Goal: Task Accomplishment & Management: Manage account settings

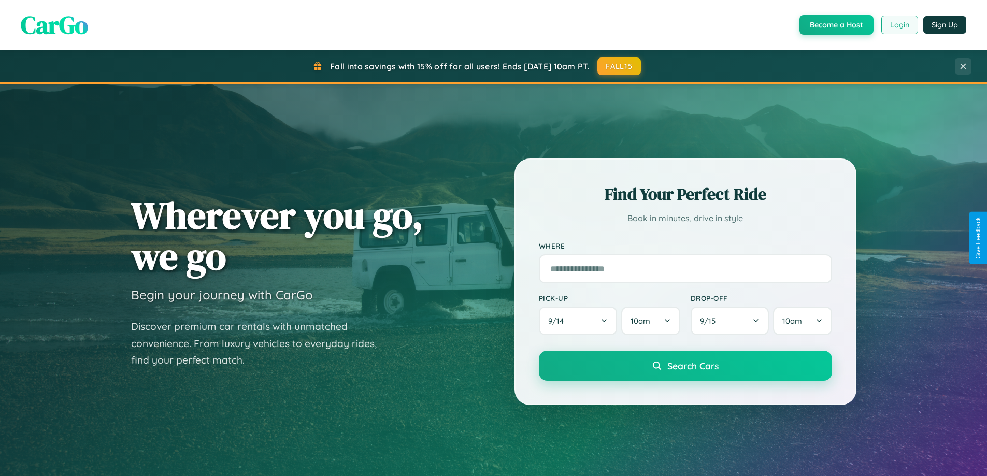
click at [899, 25] on button "Login" at bounding box center [900, 25] width 37 height 19
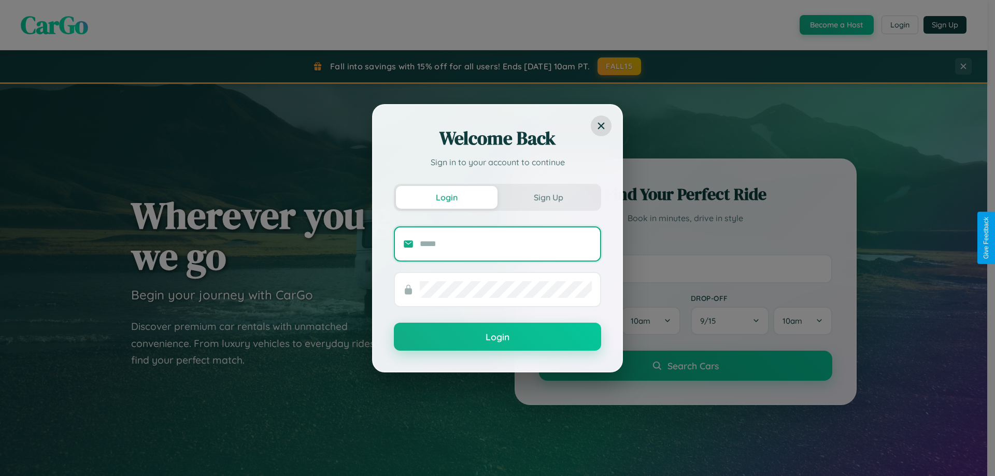
click at [506, 244] on input "text" at bounding box center [506, 244] width 172 height 17
type input "**********"
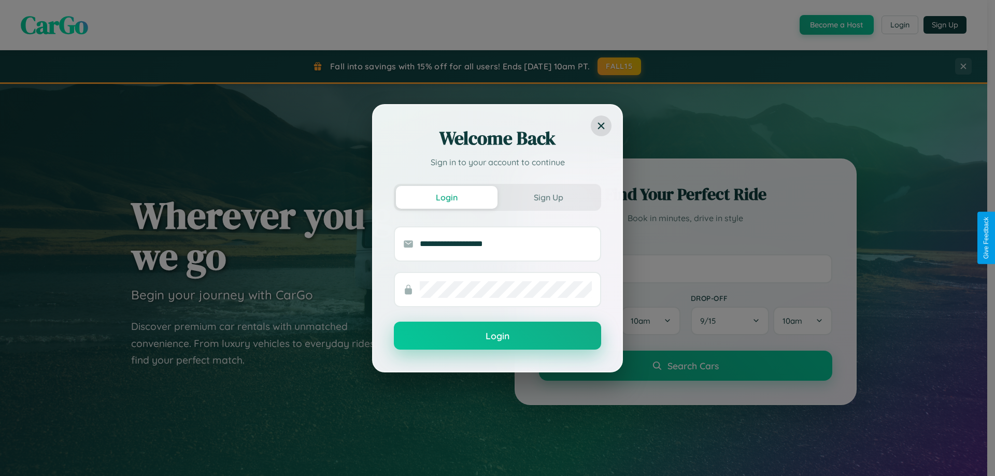
click at [498, 336] on button "Login" at bounding box center [497, 336] width 207 height 28
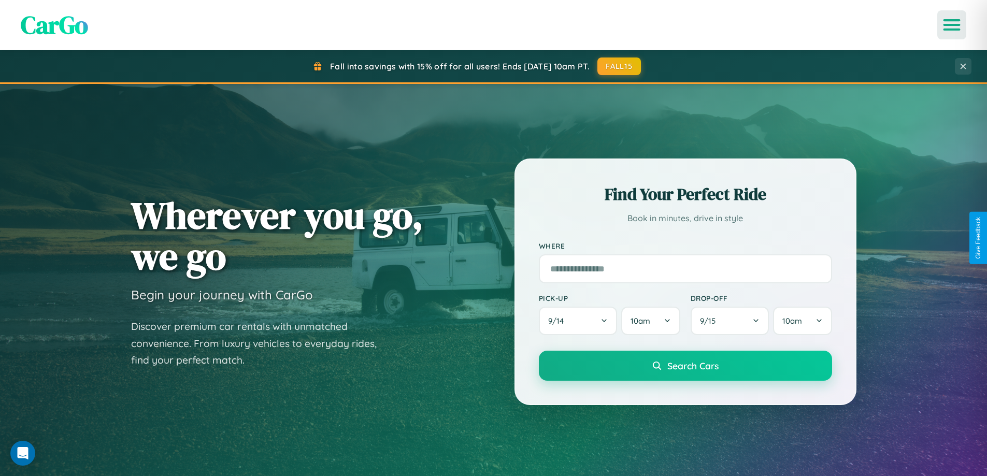
click at [952, 25] on icon "Open menu" at bounding box center [952, 24] width 15 height 9
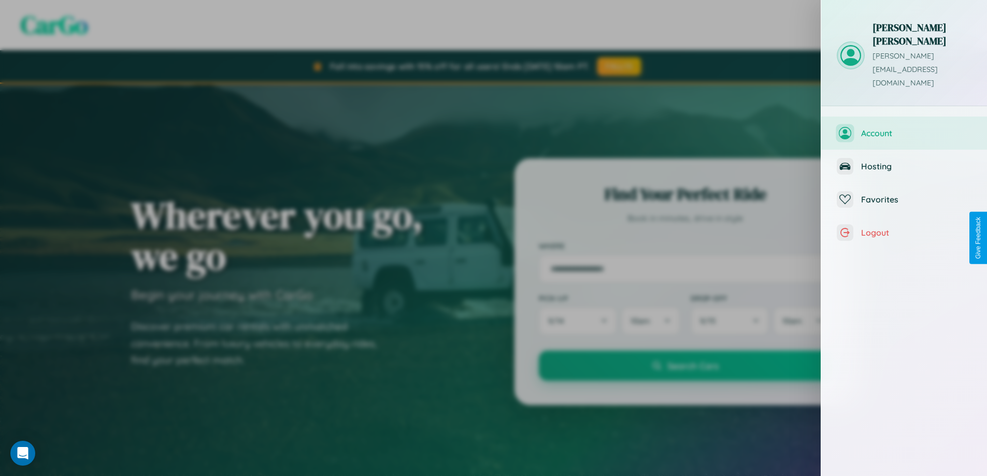
click at [913, 128] on span "Account" at bounding box center [916, 133] width 110 height 10
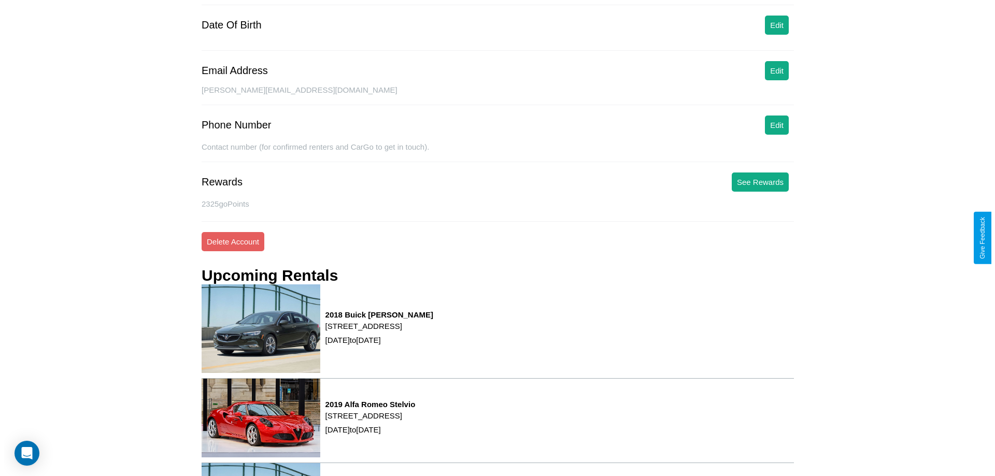
scroll to position [132, 0]
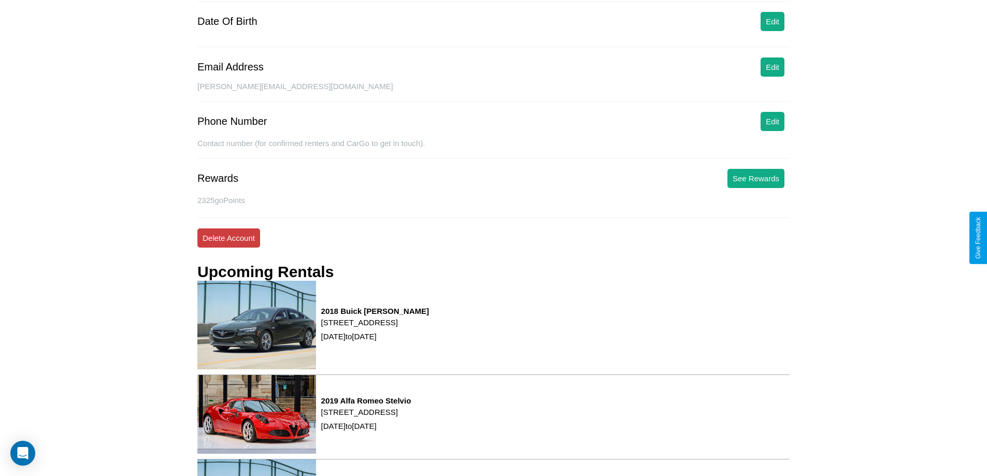
click at [229, 238] on button "Delete Account" at bounding box center [228, 238] width 63 height 19
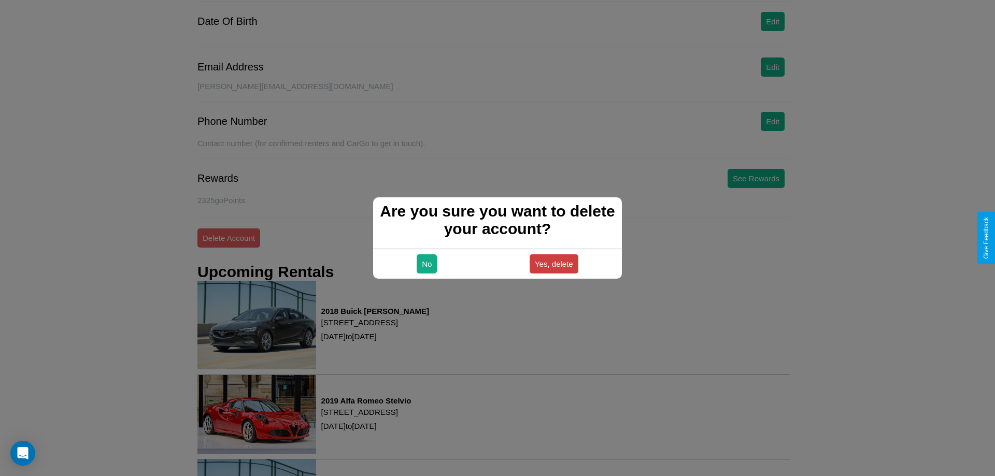
click at [553, 264] on button "Yes, delete" at bounding box center [554, 263] width 49 height 19
